Goal: Transaction & Acquisition: Purchase product/service

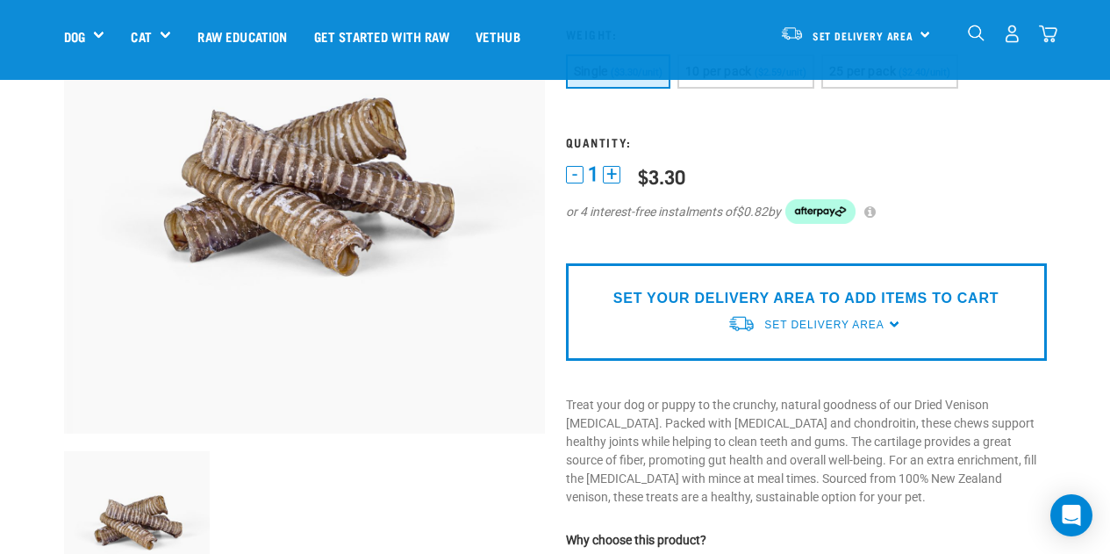
scroll to position [88, 0]
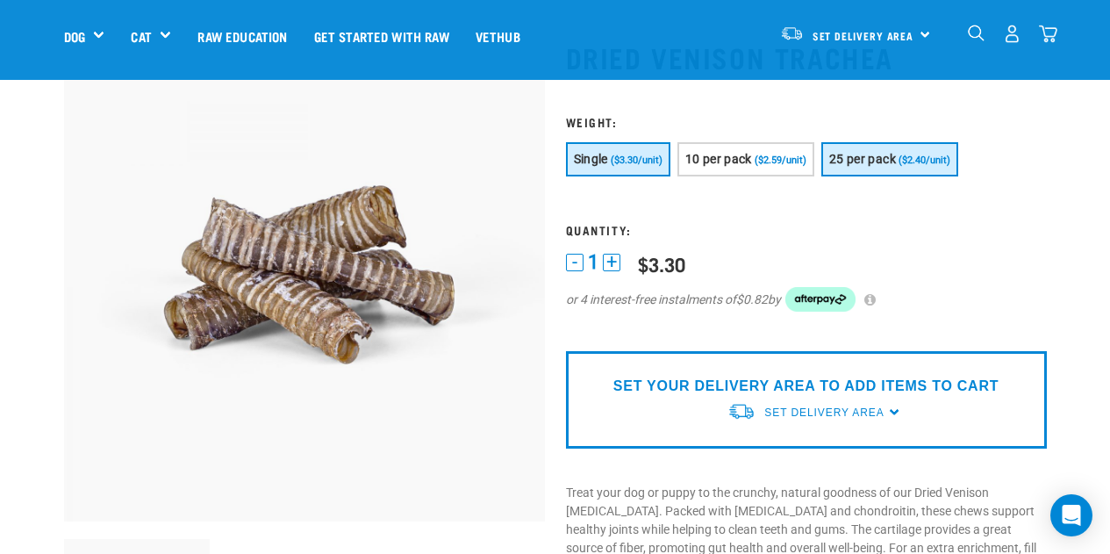
click at [870, 154] on span "25 per pack" at bounding box center [862, 159] width 67 height 14
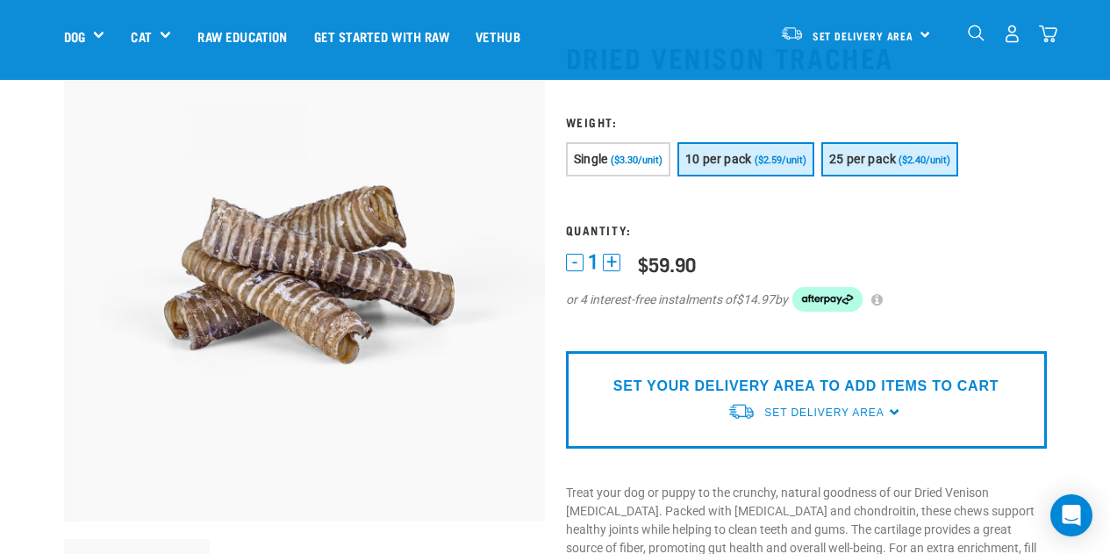
click at [759, 166] on span "($2.59/unit)" at bounding box center [781, 159] width 52 height 11
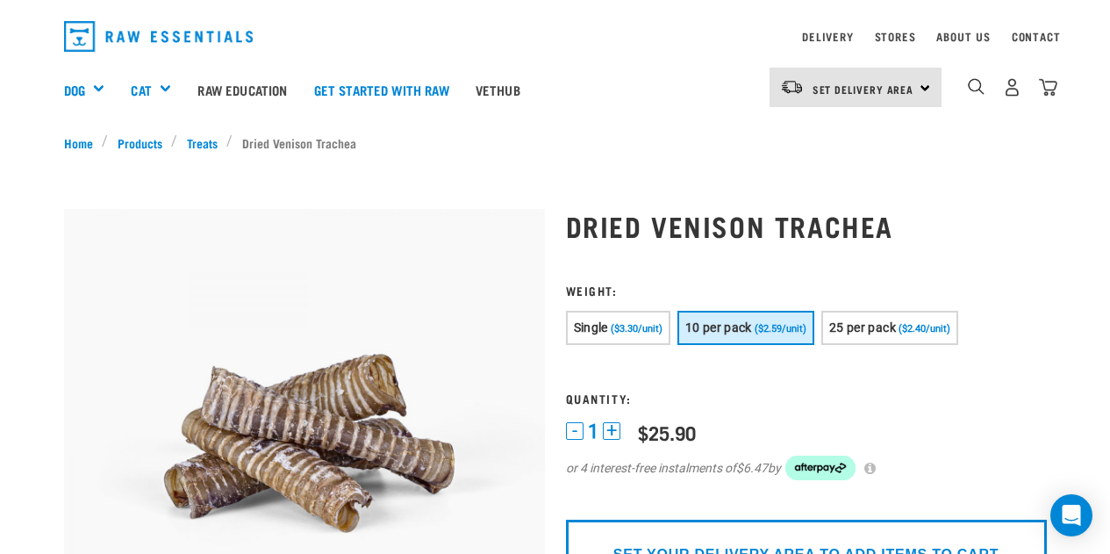
scroll to position [0, 0]
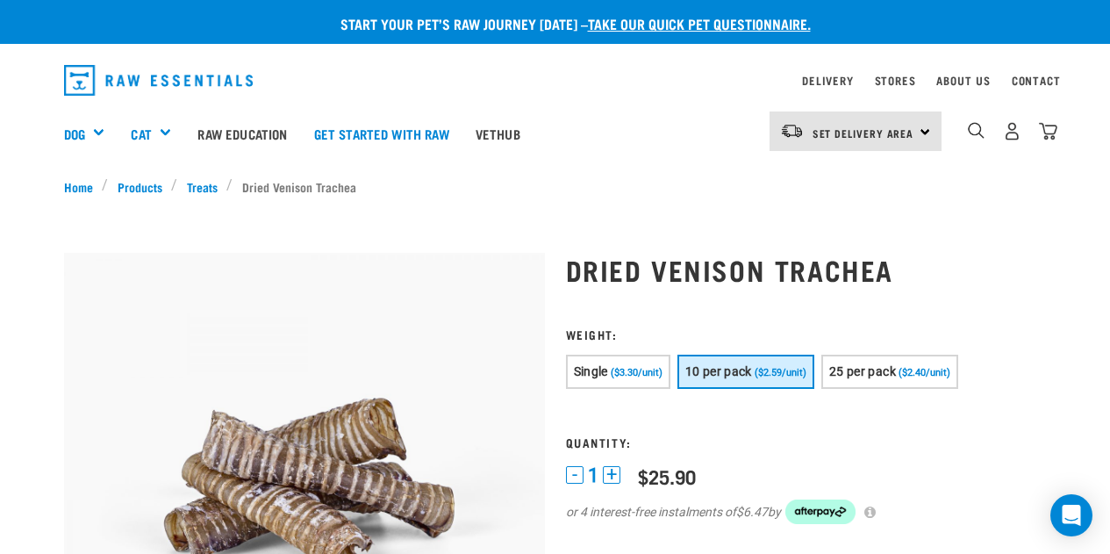
click at [919, 133] on div "Set Delivery Area North Island South Island" at bounding box center [856, 130] width 172 height 39
click at [857, 178] on link "[GEOGRAPHIC_DATA]" at bounding box center [854, 180] width 169 height 39
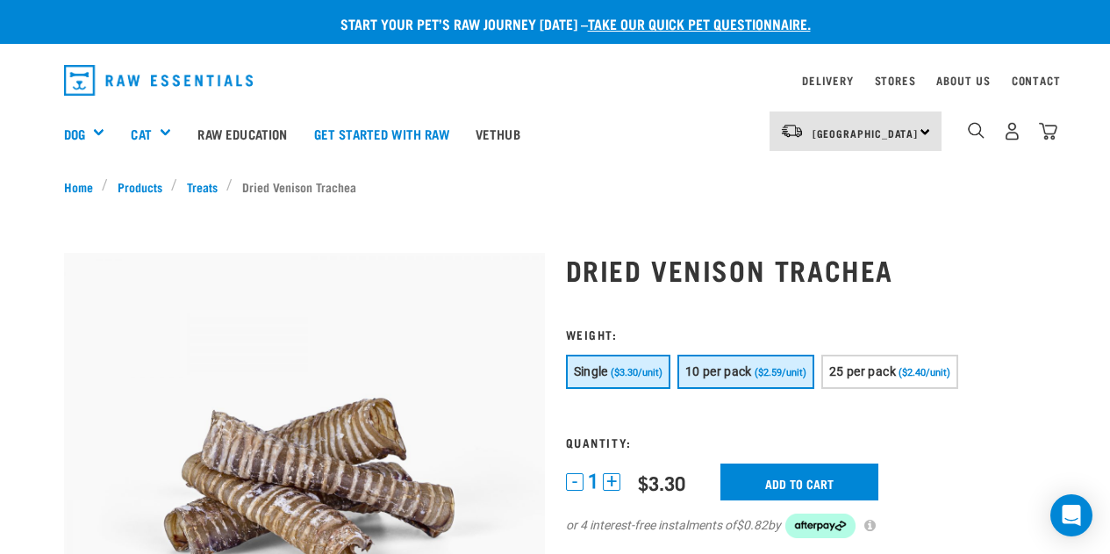
click at [770, 369] on span "($2.59/unit)" at bounding box center [781, 372] width 52 height 11
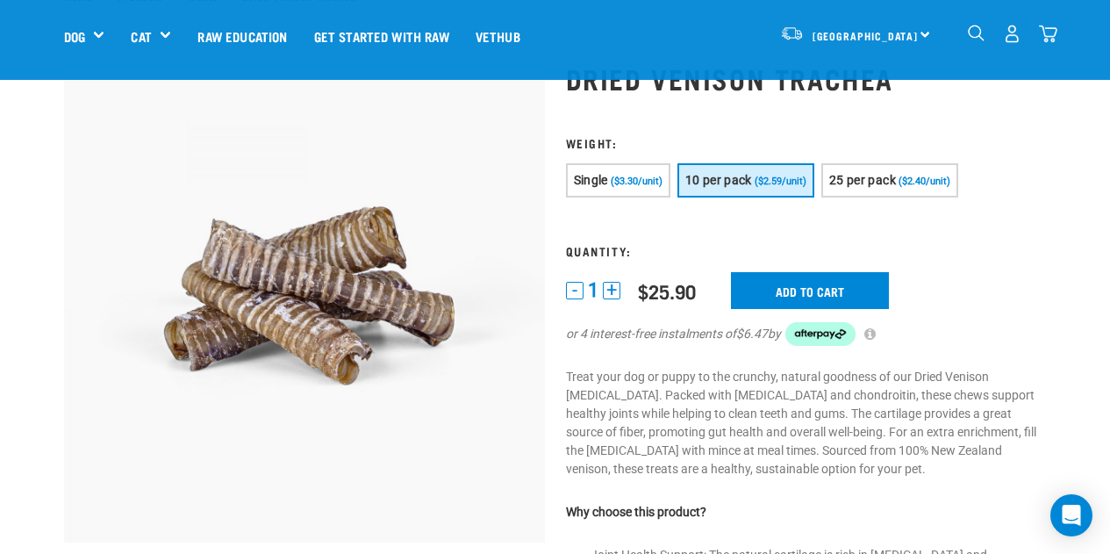
scroll to position [88, 0]
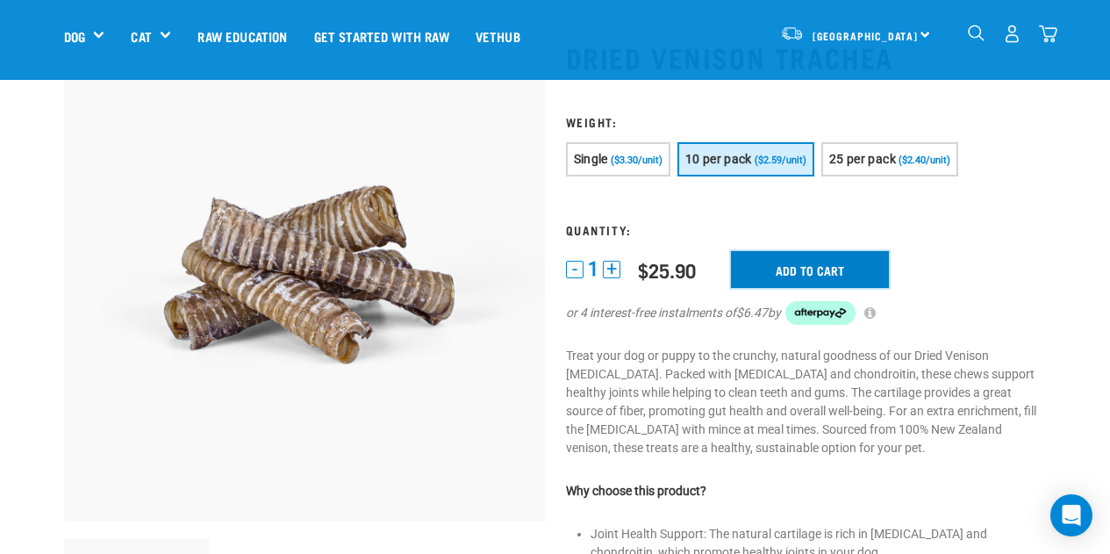
click at [834, 262] on input "Add to cart" at bounding box center [810, 269] width 158 height 37
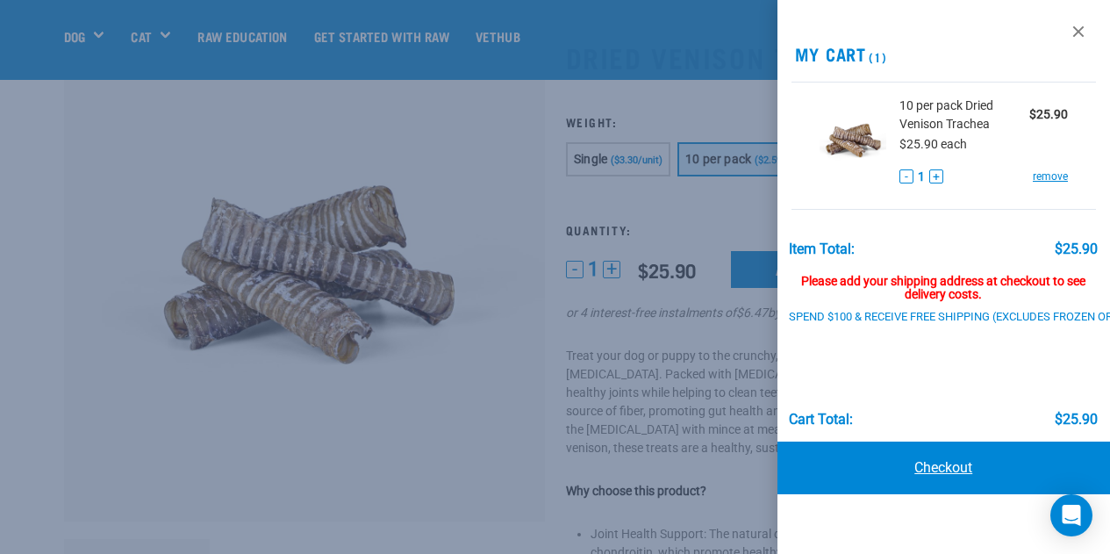
click at [953, 470] on link "Checkout" at bounding box center [945, 467] width 334 height 53
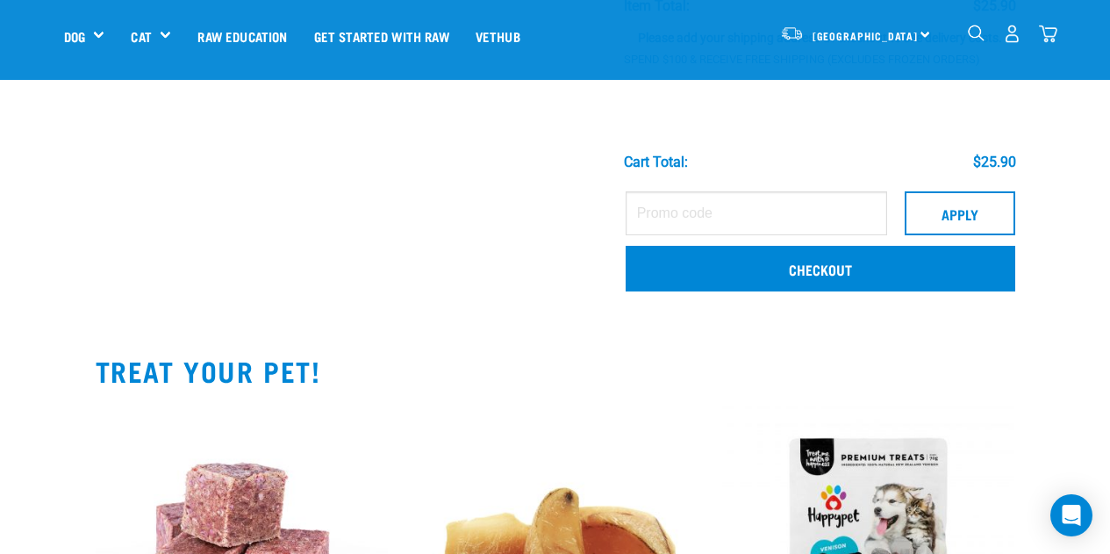
scroll to position [263, 0]
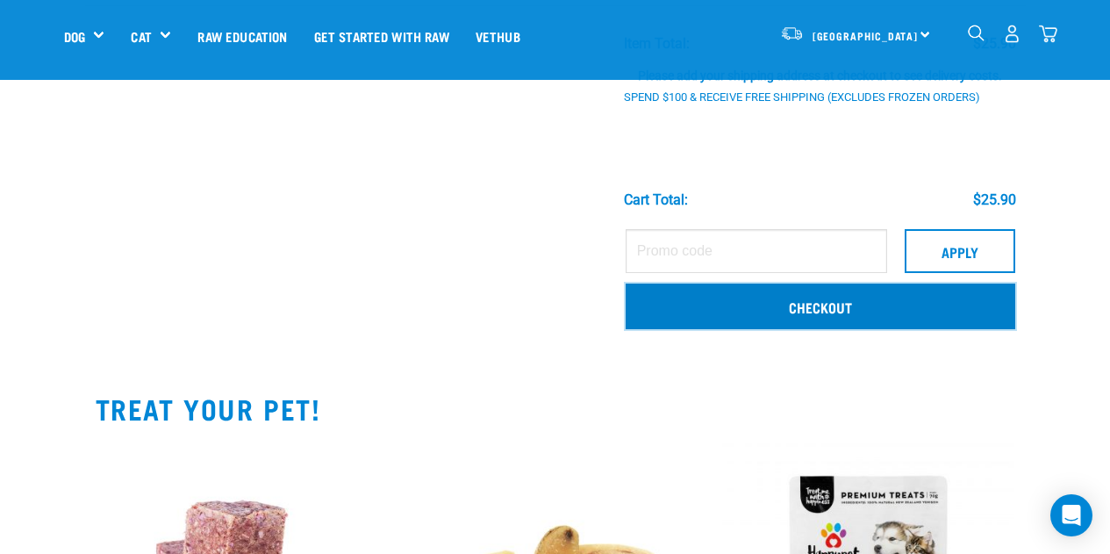
click at [804, 301] on link "Checkout" at bounding box center [821, 306] width 390 height 46
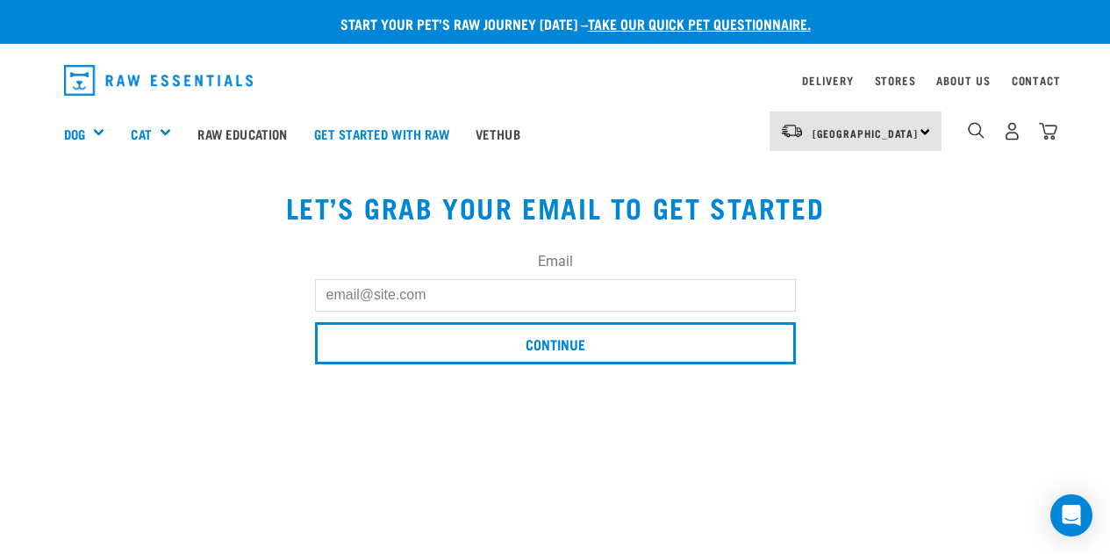
click at [673, 302] on input "Email" at bounding box center [555, 295] width 481 height 32
type input "[PERSON_NAME][EMAIL_ADDRESS][DOMAIN_NAME]"
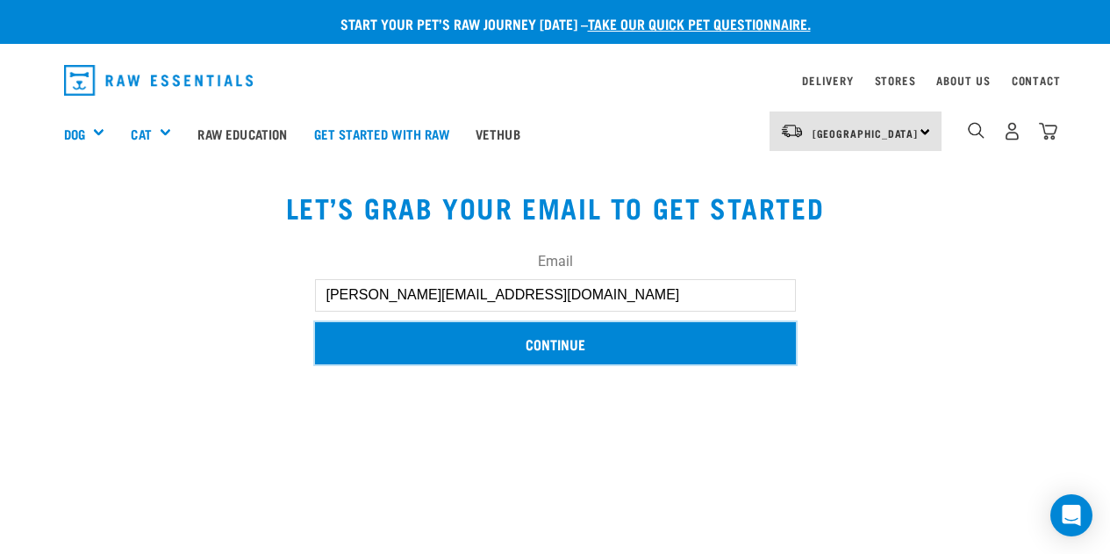
click at [636, 341] on input "Continue" at bounding box center [555, 343] width 481 height 42
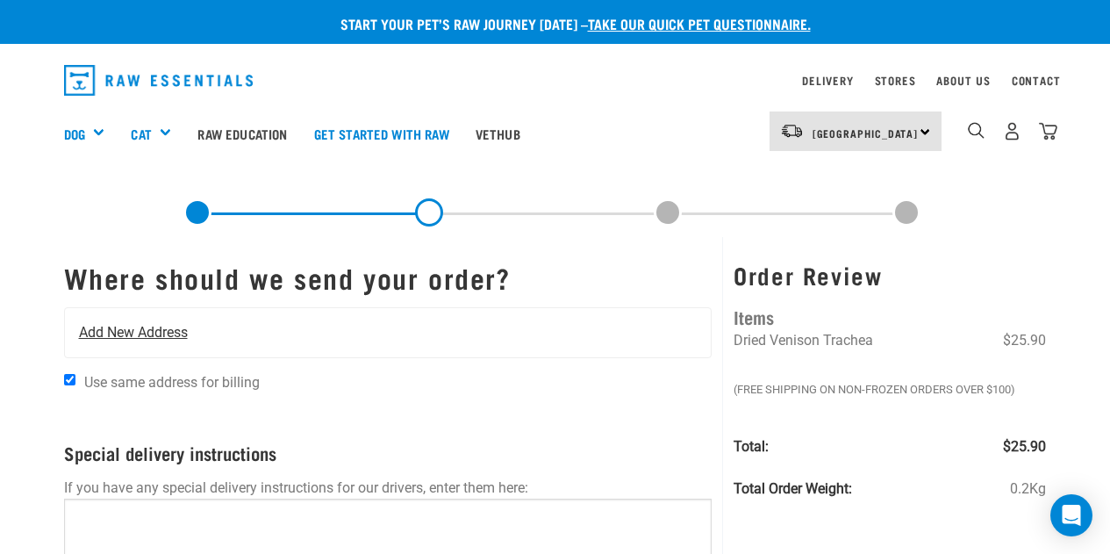
click at [160, 327] on span "Add New Address" at bounding box center [133, 332] width 109 height 21
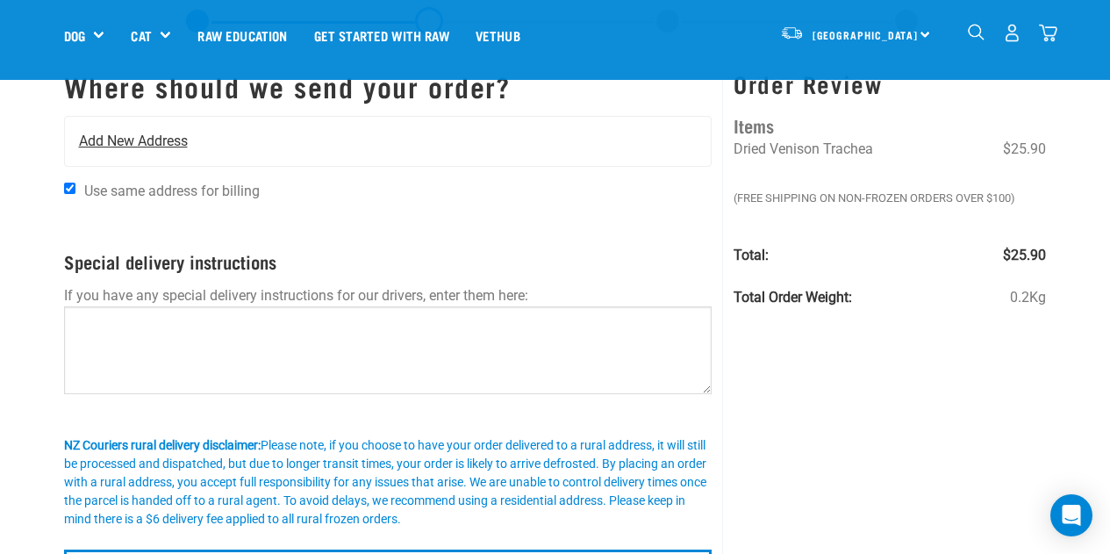
scroll to position [88, 0]
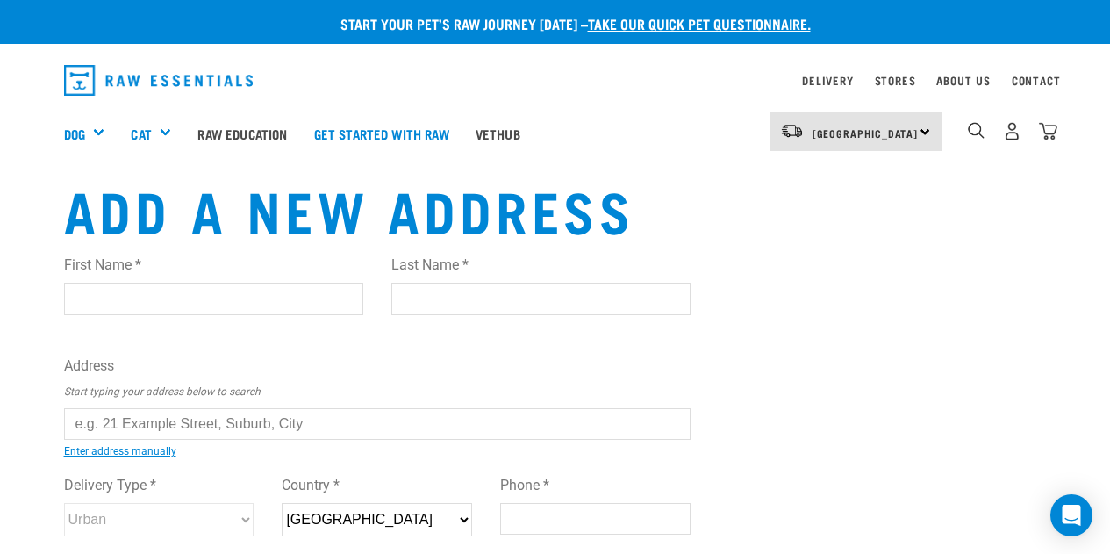
click at [223, 300] on input "First Name *" at bounding box center [213, 299] width 299 height 32
type input "Dog"
type input "Eva"
type input "[STREET_ADDRESS]"
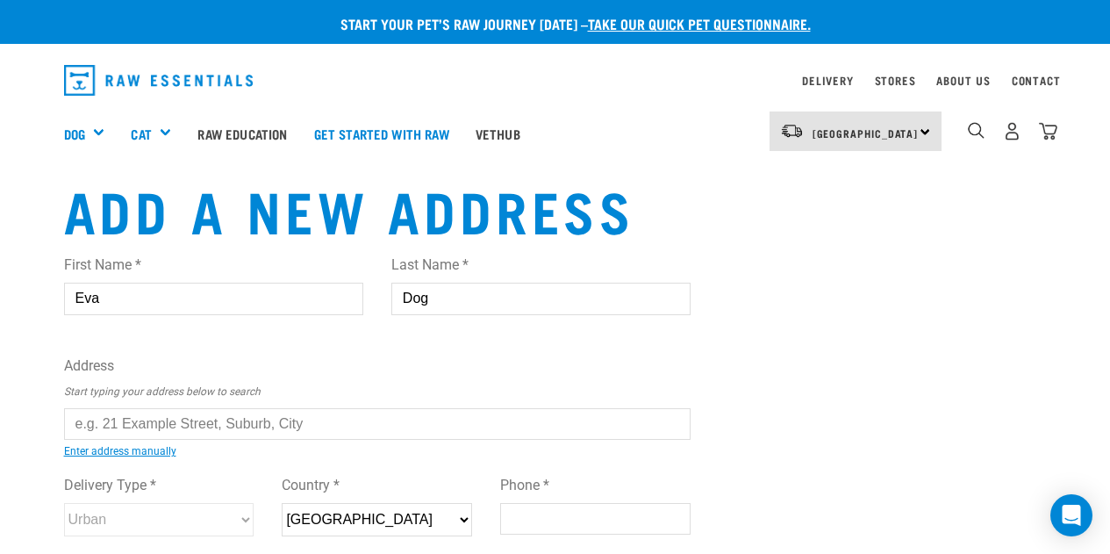
type input "6035"
type input "Wellington"
type input "0274403616"
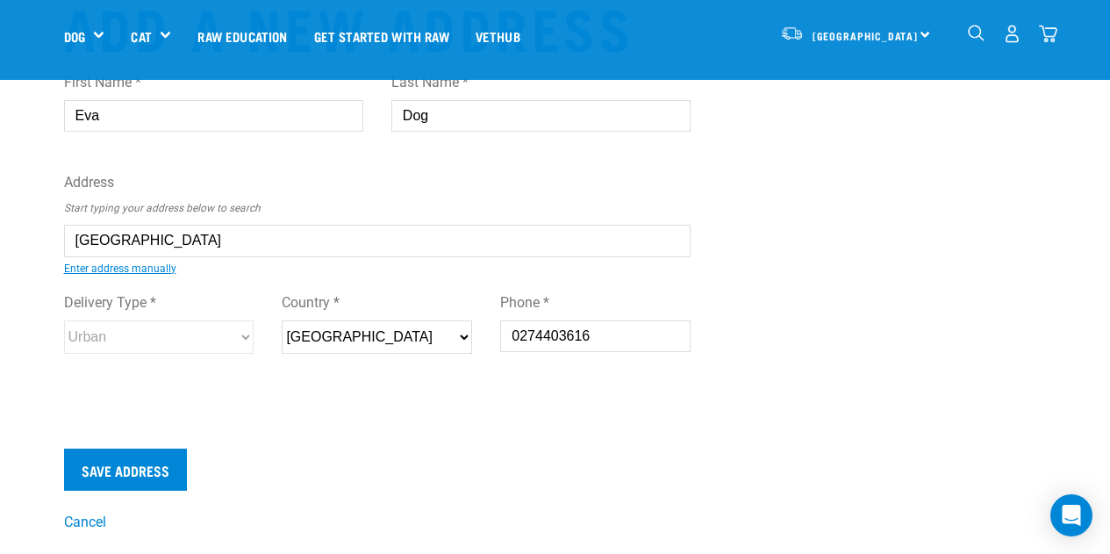
scroll to position [88, 0]
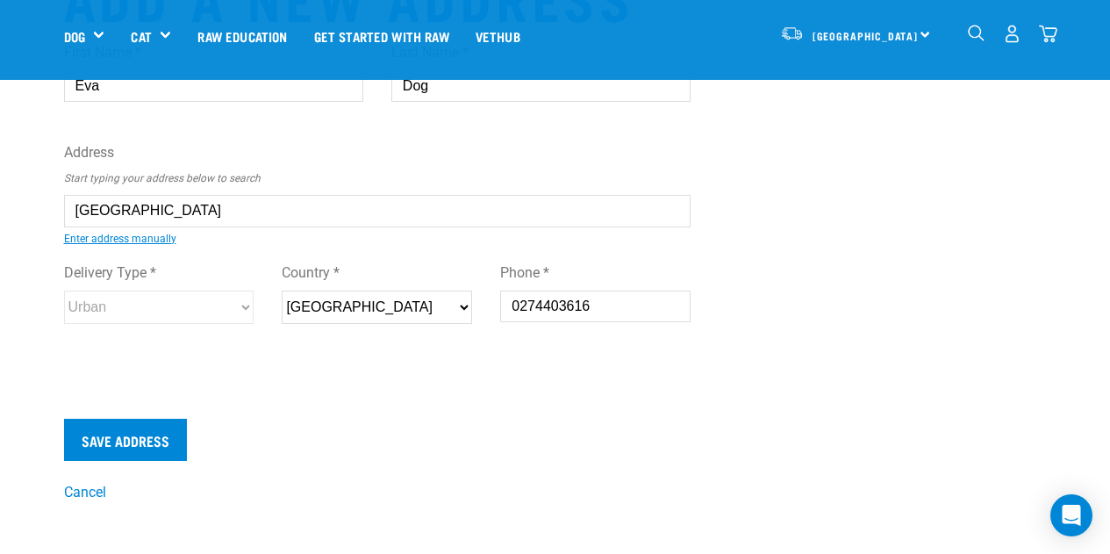
click at [72, 207] on input "Wellington" at bounding box center [378, 211] width 628 height 32
click at [207, 269] on div "First Name * Eva Last Name * Dog Address Start typing your address below to sea…" at bounding box center [378, 199] width 628 height 343
type input "5 Armitage Street, Ngaio, Wellington 6035"
type input "Ngaio"
select select "WGN"
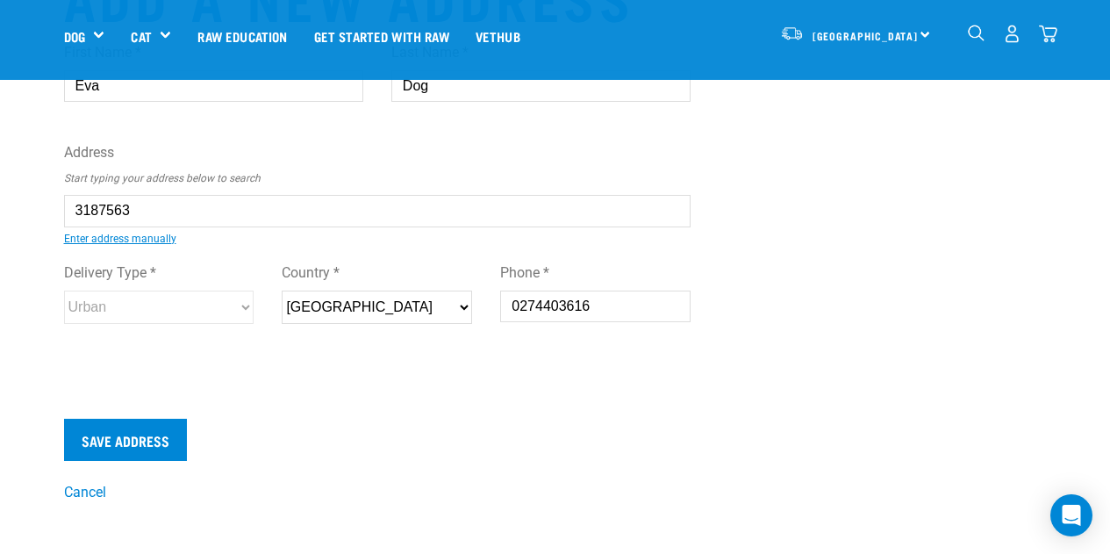
select select "Urban"
type input "5 Armitage Street, Ngaio, Wellington 6035"
click at [145, 426] on input "Save Address" at bounding box center [125, 440] width 123 height 42
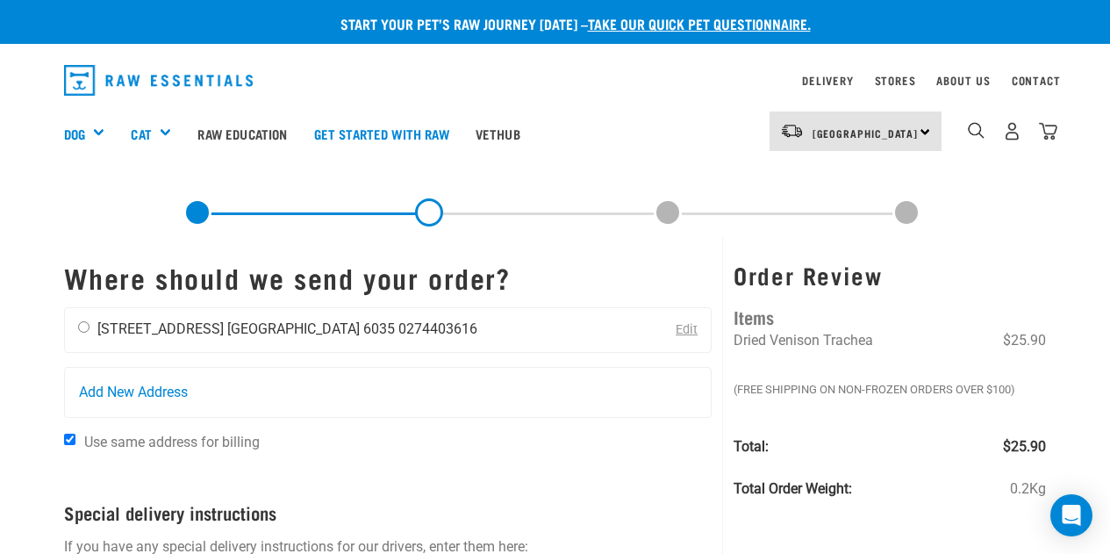
click at [83, 326] on input "radio" at bounding box center [83, 326] width 11 height 11
radio input "true"
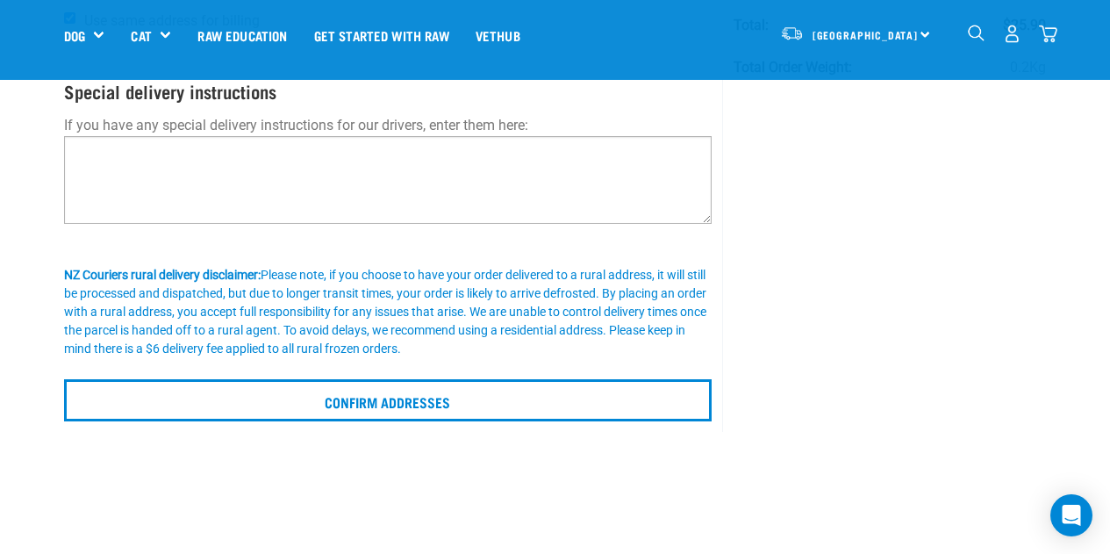
scroll to position [263, 0]
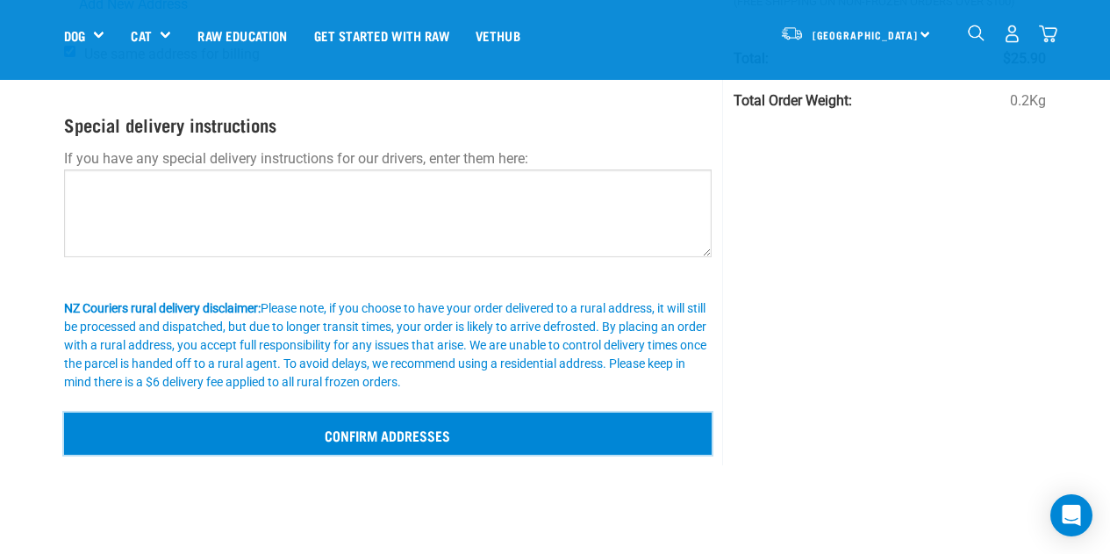
click at [342, 428] on input "Confirm addresses" at bounding box center [388, 433] width 649 height 42
